Goal: Navigation & Orientation: Find specific page/section

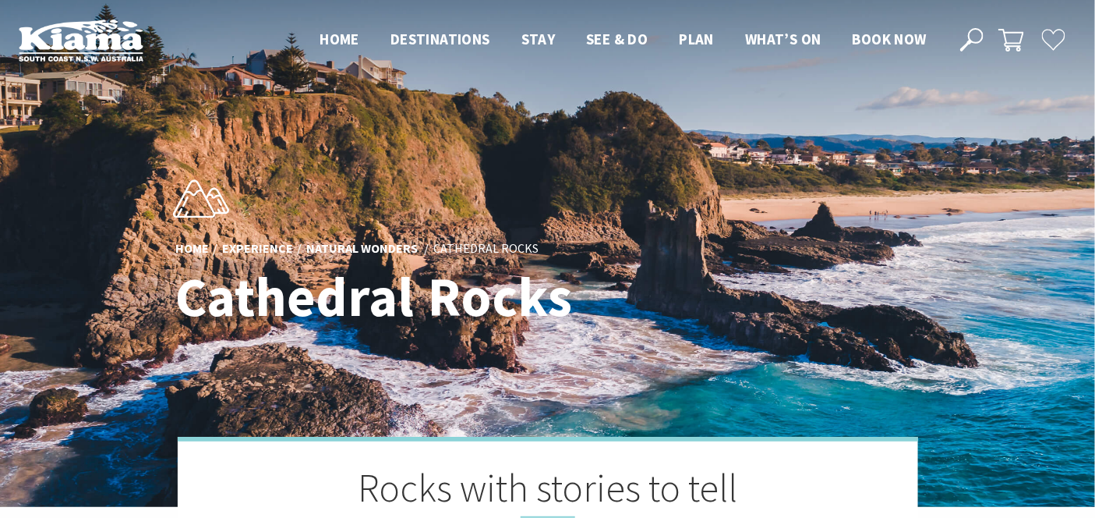
scroll to position [513, 1116]
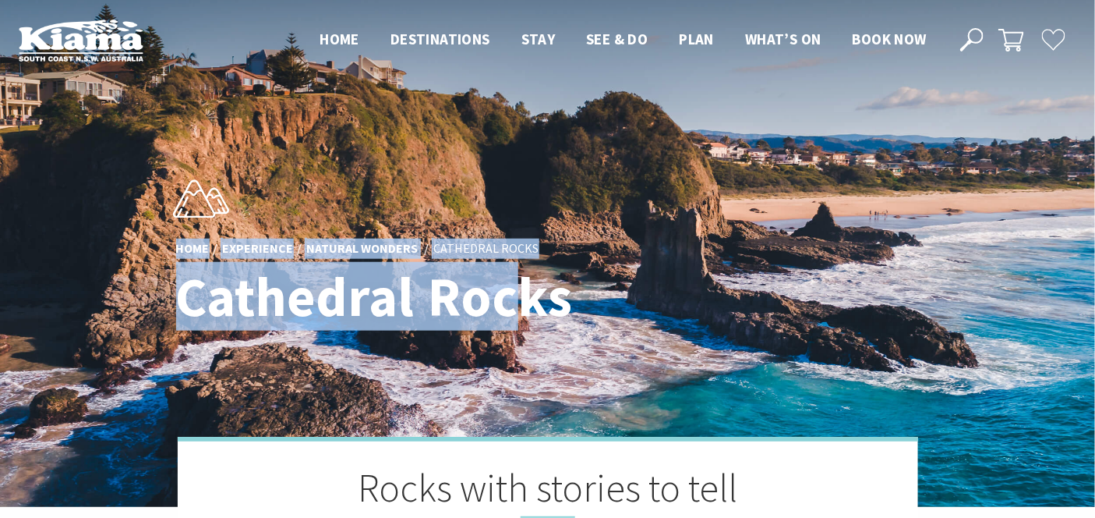
drag, startPoint x: 539, startPoint y: 305, endPoint x: 610, endPoint y: 191, distance: 134.1
click at [610, 191] on div "Home Experience Natural Wonders Cathedral Rocks Cathedral Rocks" at bounding box center [548, 253] width 756 height 196
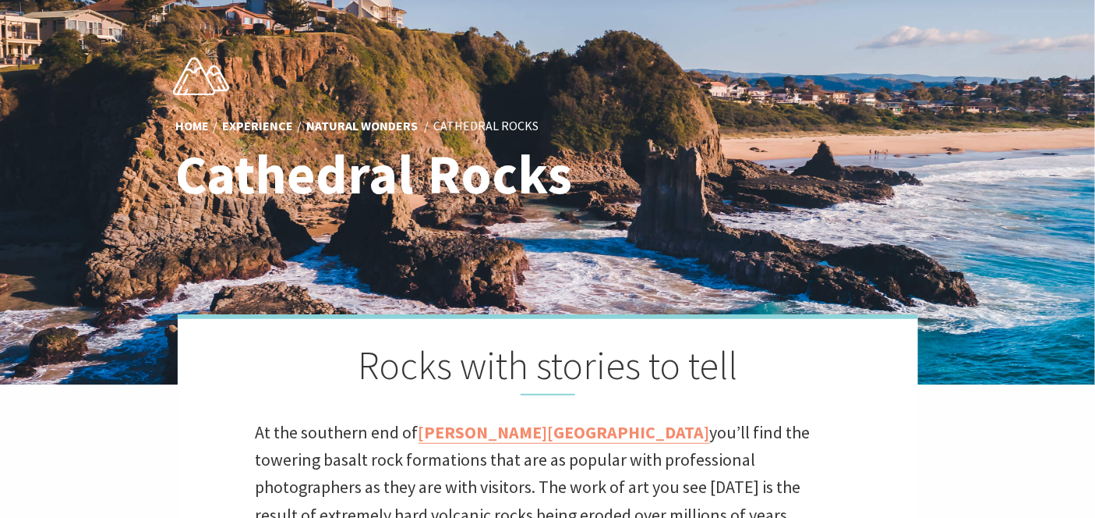
scroll to position [0, 0]
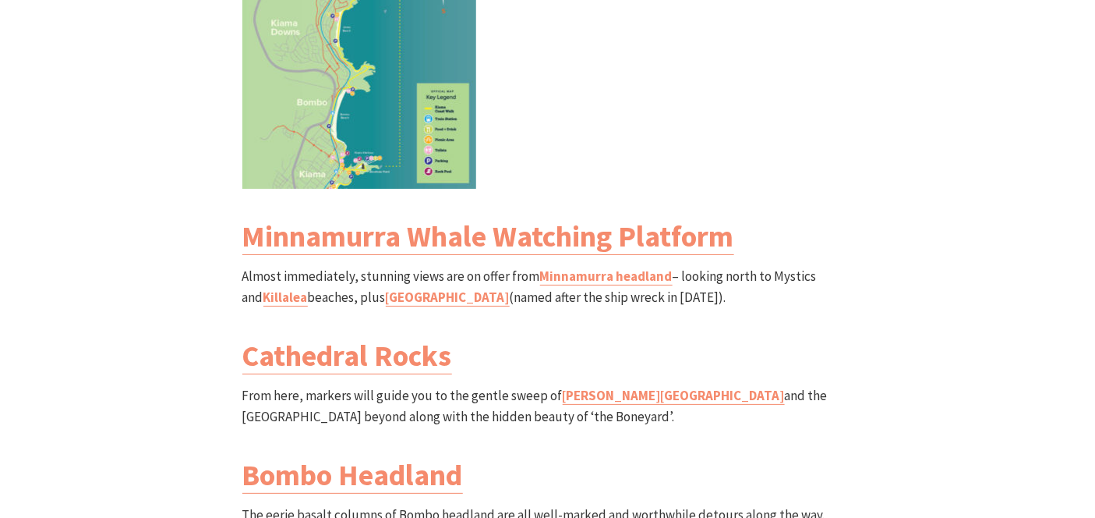
scroll to position [1819, 0]
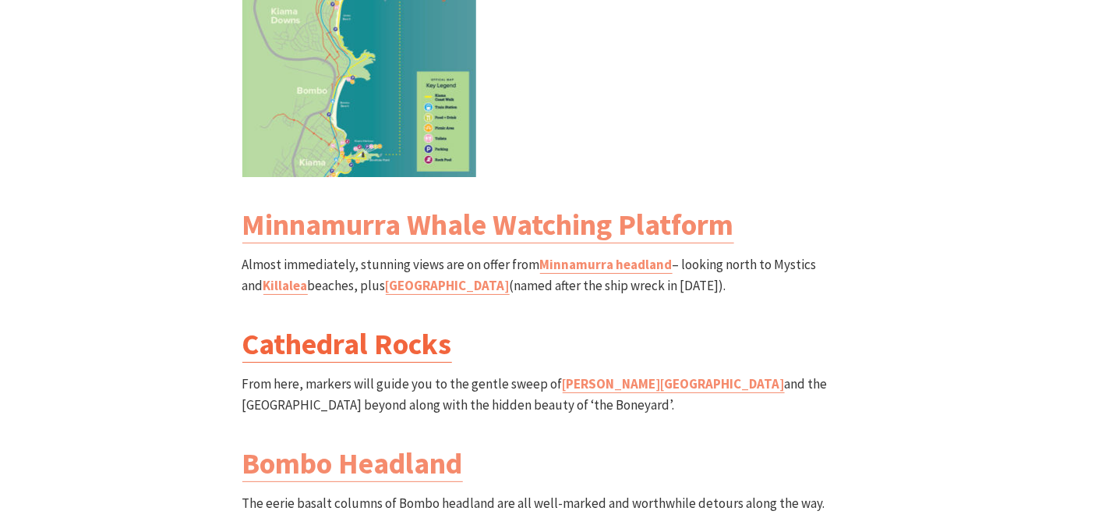
click at [388, 325] on link "Cathedral Rocks" at bounding box center [347, 343] width 210 height 37
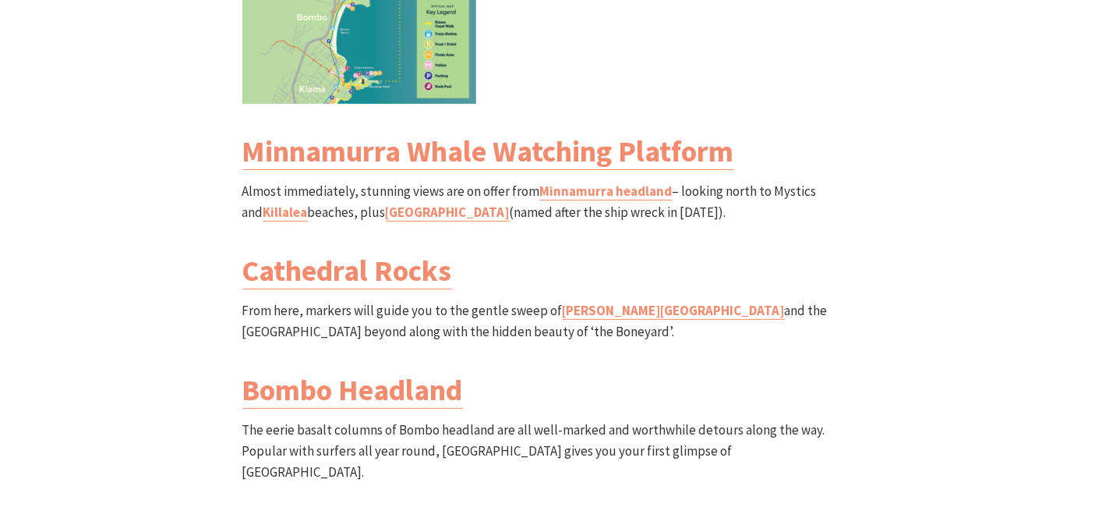
scroll to position [1992, 0]
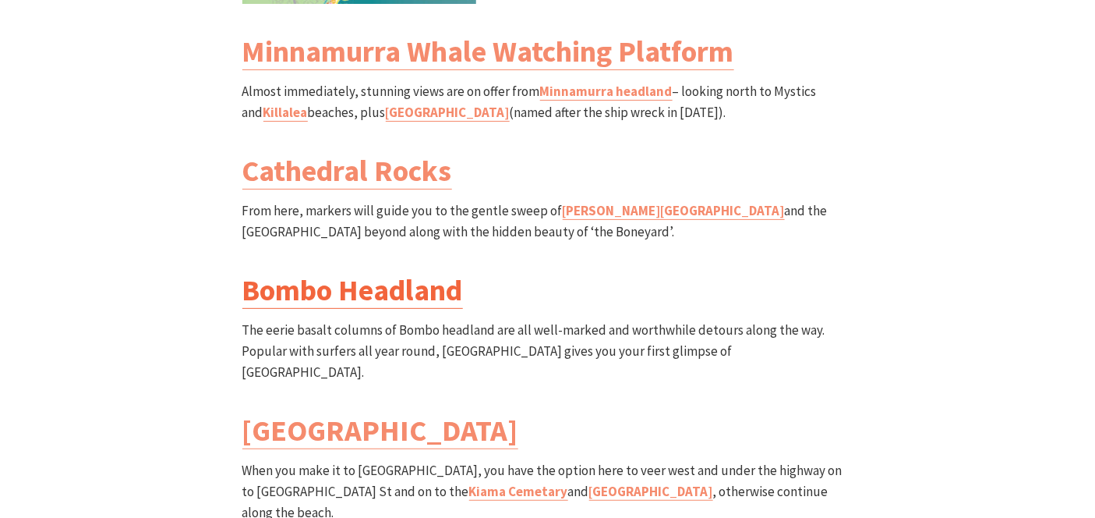
click at [425, 271] on link "Bombo Headland" at bounding box center [352, 289] width 221 height 37
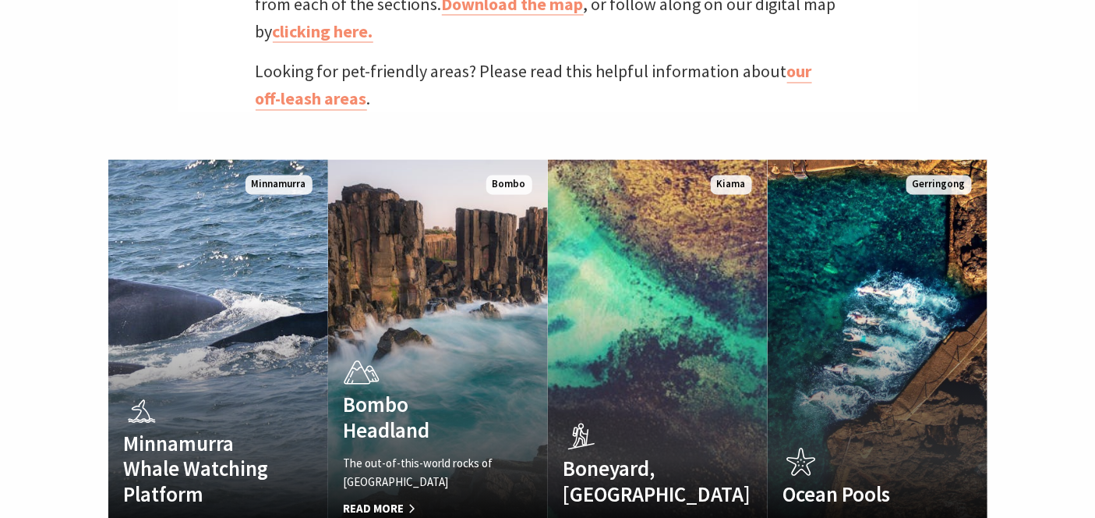
scroll to position [692, 0]
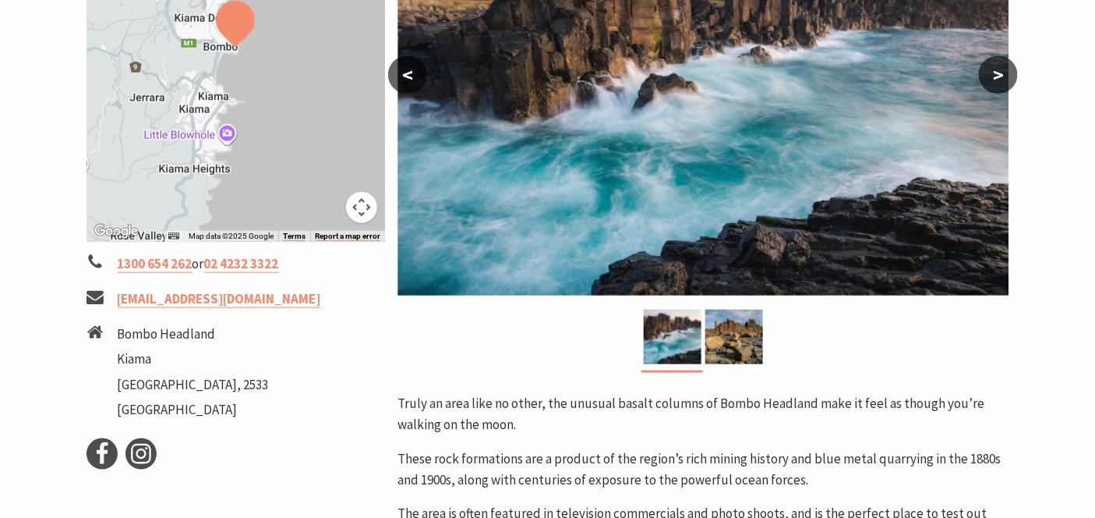
scroll to position [519, 0]
